Goal: Obtain resource: Download file/media

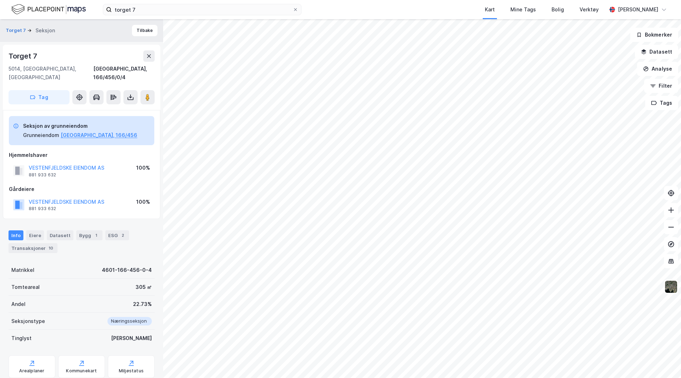
click at [148, 54] on icon at bounding box center [149, 56] width 6 height 6
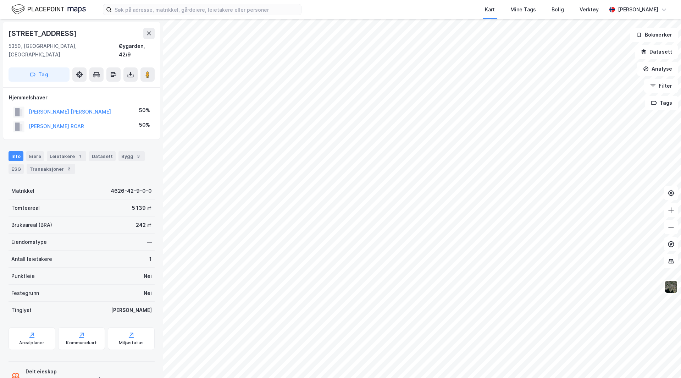
click at [365, 0] on html "Kart Mine Tags Bolig Verktøy Torkjel Valland Skrubbenesvegen 38 5350, Brattholm…" at bounding box center [340, 189] width 681 height 378
click at [349, 0] on html "Kart Mine Tags Bolig Verktøy Torkjel Valland Skrubbenesvegen 38 5350, Brattholm…" at bounding box center [340, 189] width 681 height 378
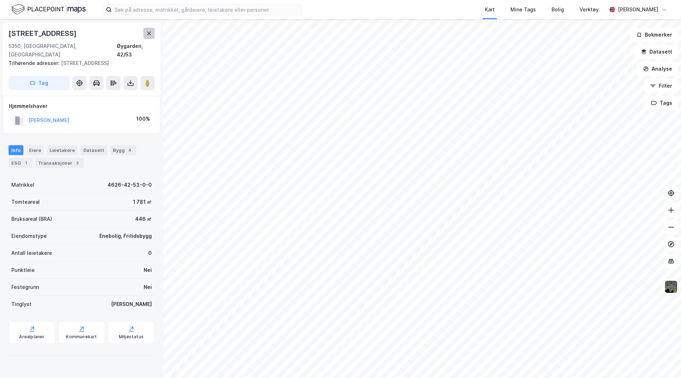
click at [148, 32] on icon at bounding box center [149, 34] width 6 height 6
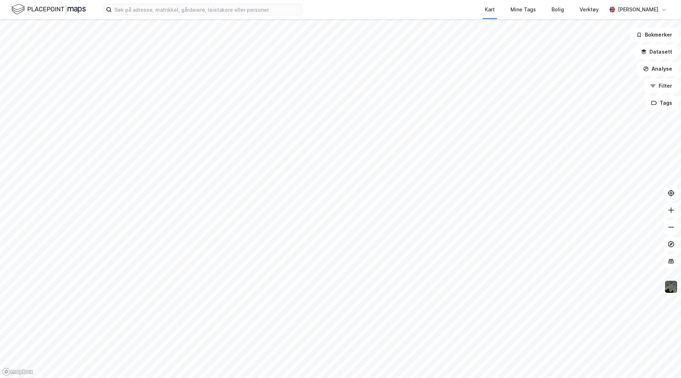
click at [55, 7] on img at bounding box center [48, 9] width 74 height 12
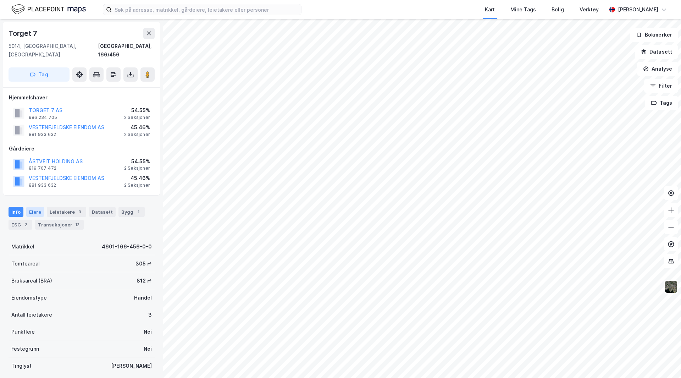
click at [37, 207] on div "Eiere" at bounding box center [35, 212] width 18 height 10
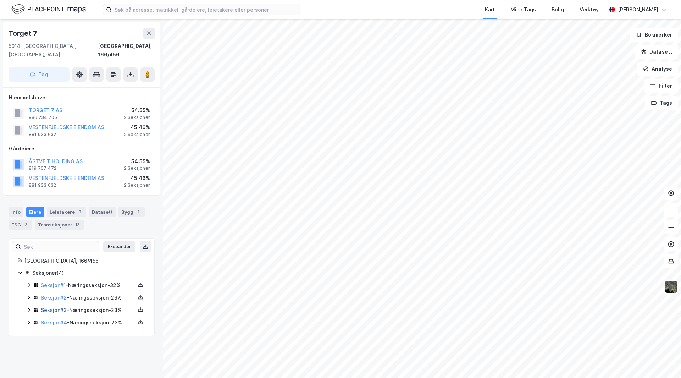
click at [54, 307] on link "Seksjon # 3" at bounding box center [54, 310] width 26 height 6
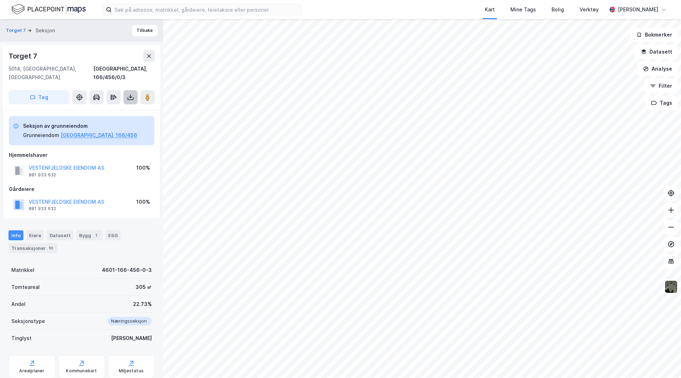
click at [131, 94] on icon at bounding box center [130, 97] width 7 height 7
click at [110, 109] on div "Last ned grunnbok" at bounding box center [95, 112] width 41 height 6
click at [141, 30] on button "Tilbake" at bounding box center [145, 30] width 26 height 11
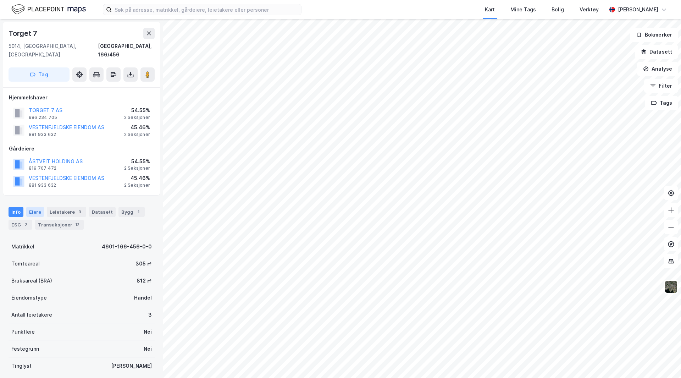
click at [33, 207] on div "Eiere" at bounding box center [35, 212] width 18 height 10
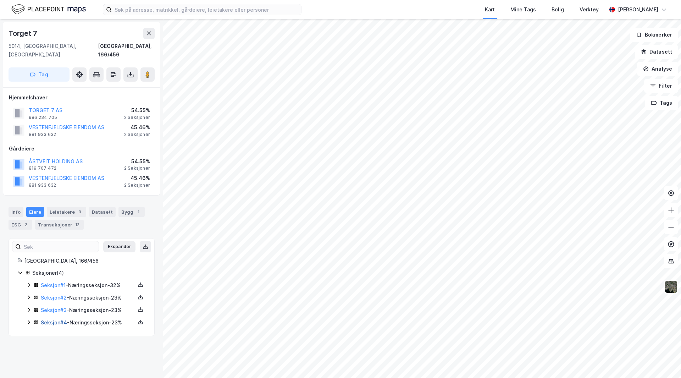
click at [47, 319] on link "Seksjon # 4" at bounding box center [54, 322] width 26 height 6
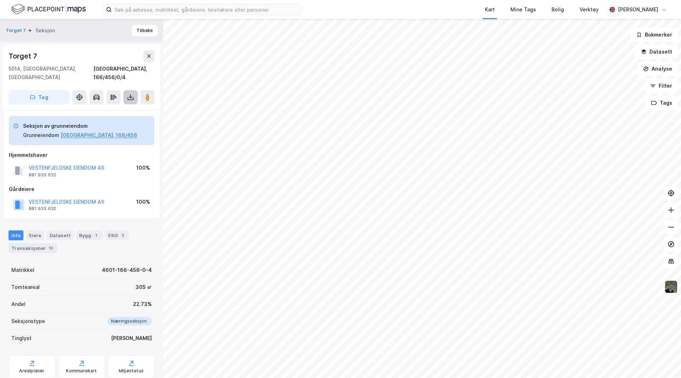
click at [130, 94] on icon at bounding box center [130, 97] width 7 height 7
click at [115, 106] on div "Last ned grunnbok" at bounding box center [100, 111] width 76 height 11
